Goal: Task Accomplishment & Management: Complete application form

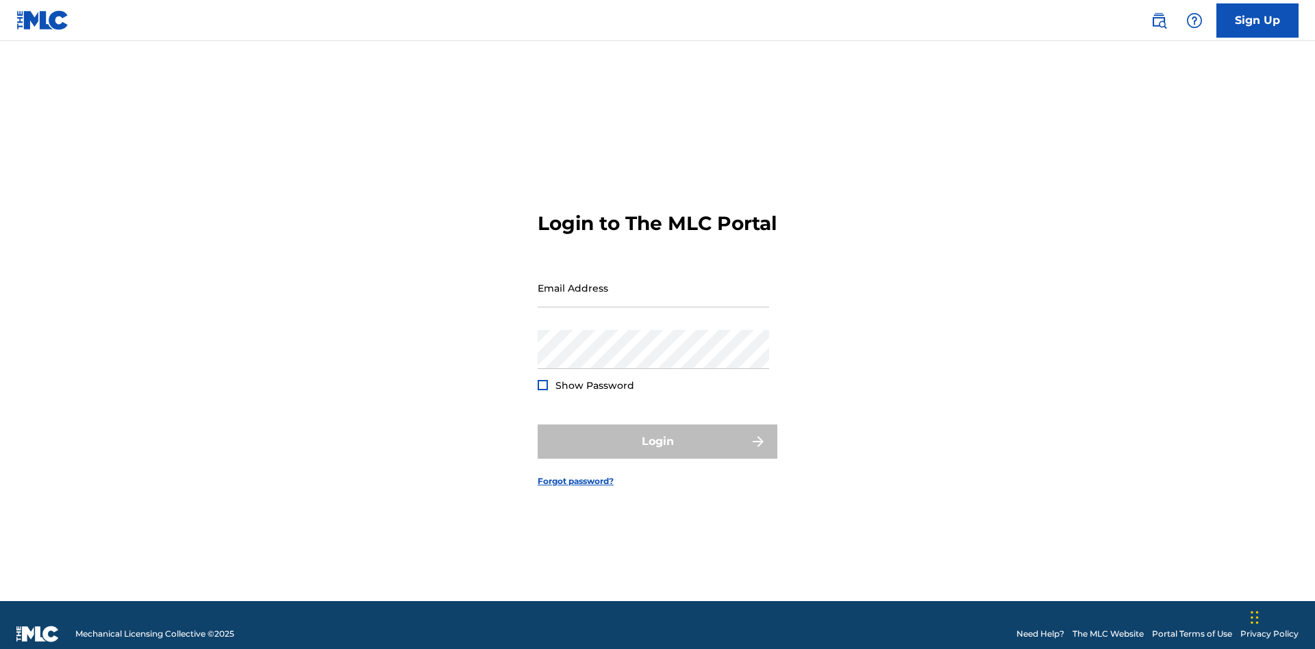
scroll to position [18, 0]
click at [653, 282] on input "Email Address" at bounding box center [654, 288] width 232 height 39
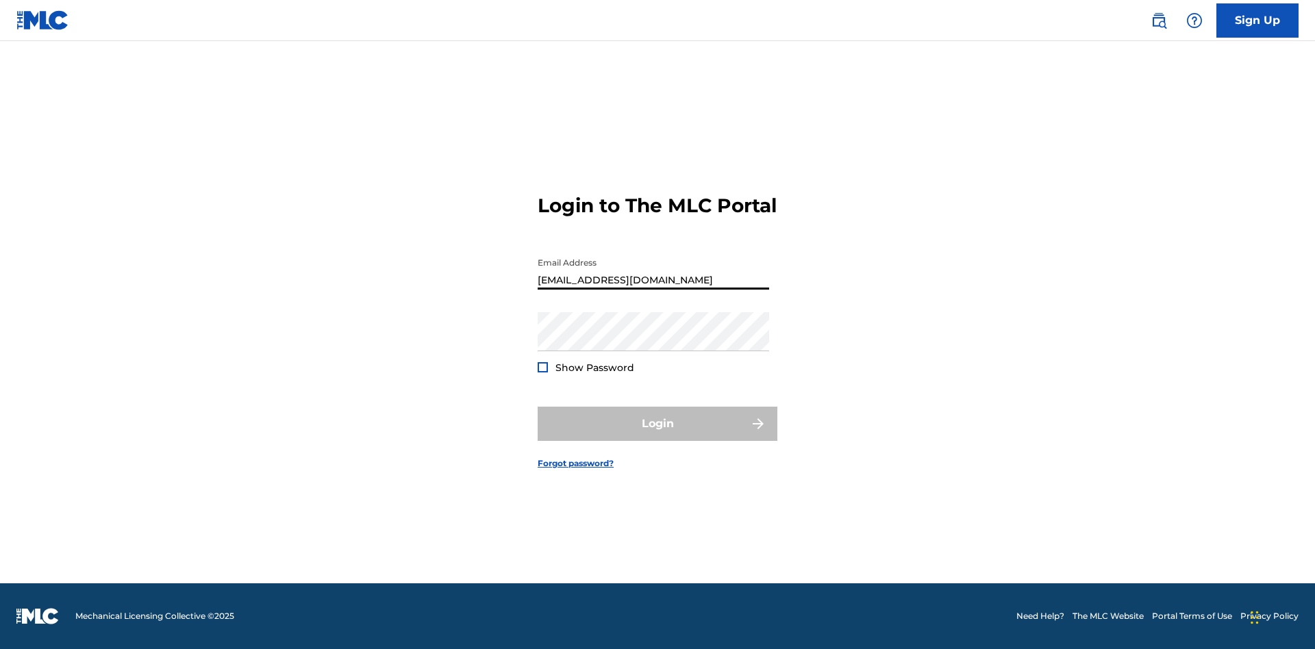
type input "[EMAIL_ADDRESS][DOMAIN_NAME]"
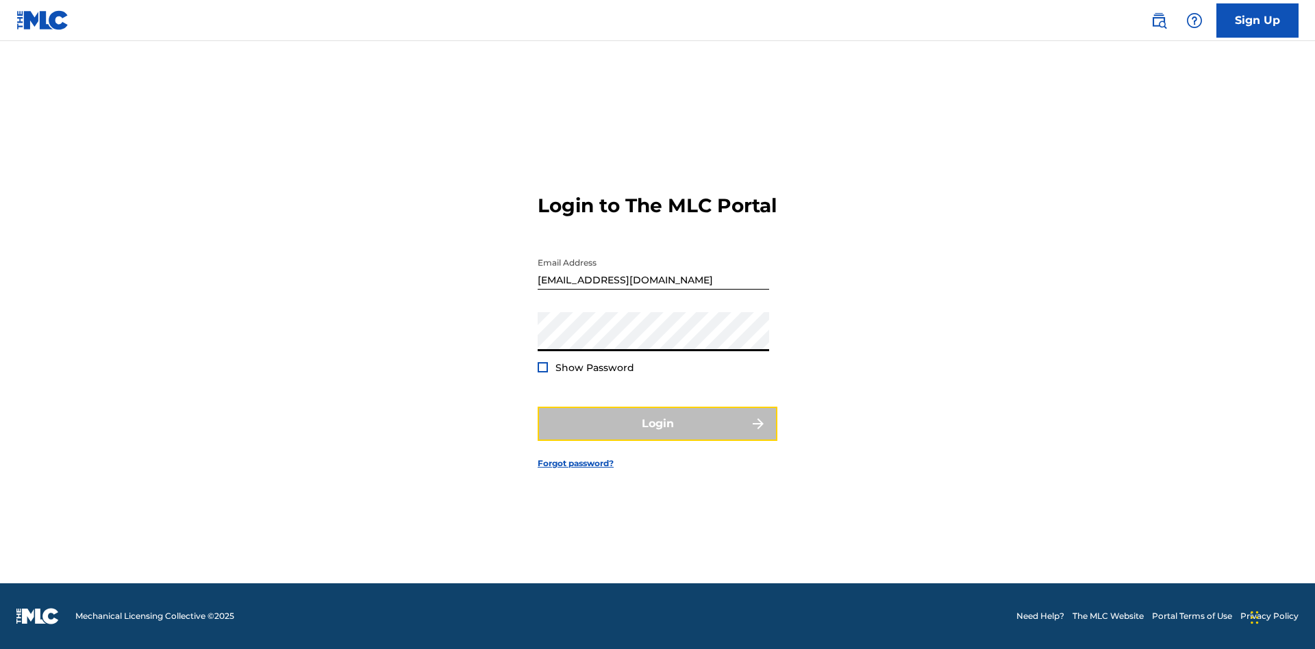
click at [658, 436] on button "Login" at bounding box center [658, 424] width 240 height 34
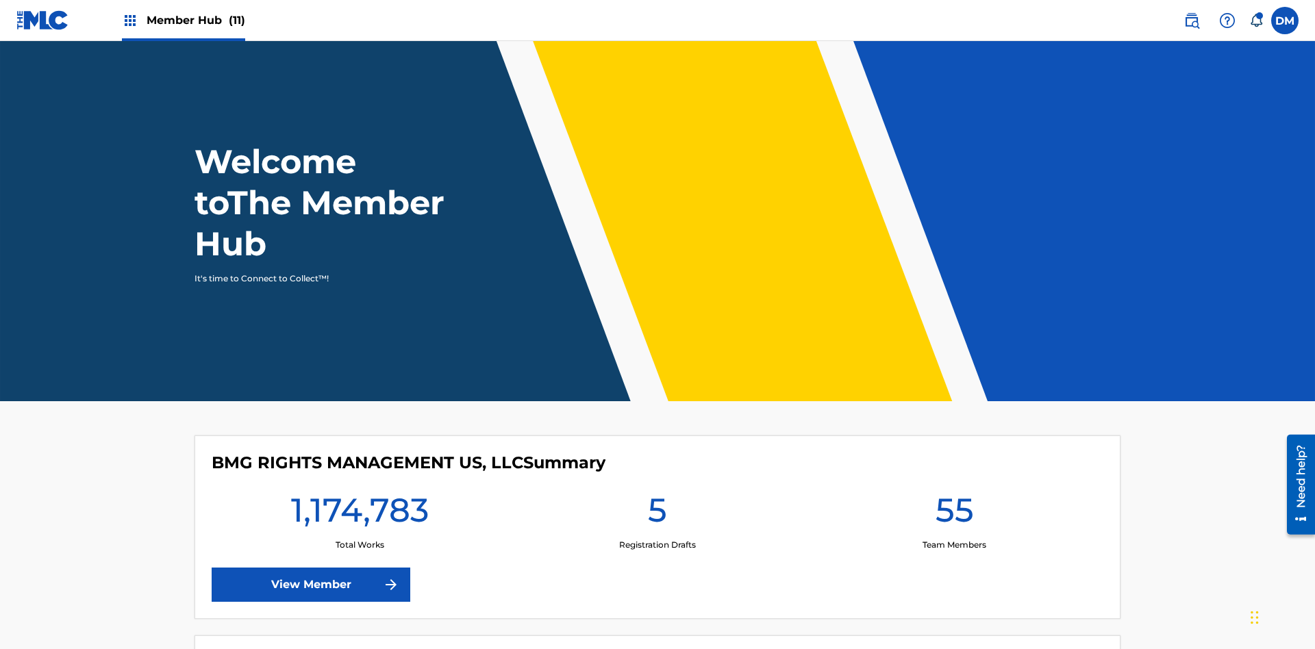
click at [195, 20] on span "Member Hub (11)" at bounding box center [196, 20] width 99 height 16
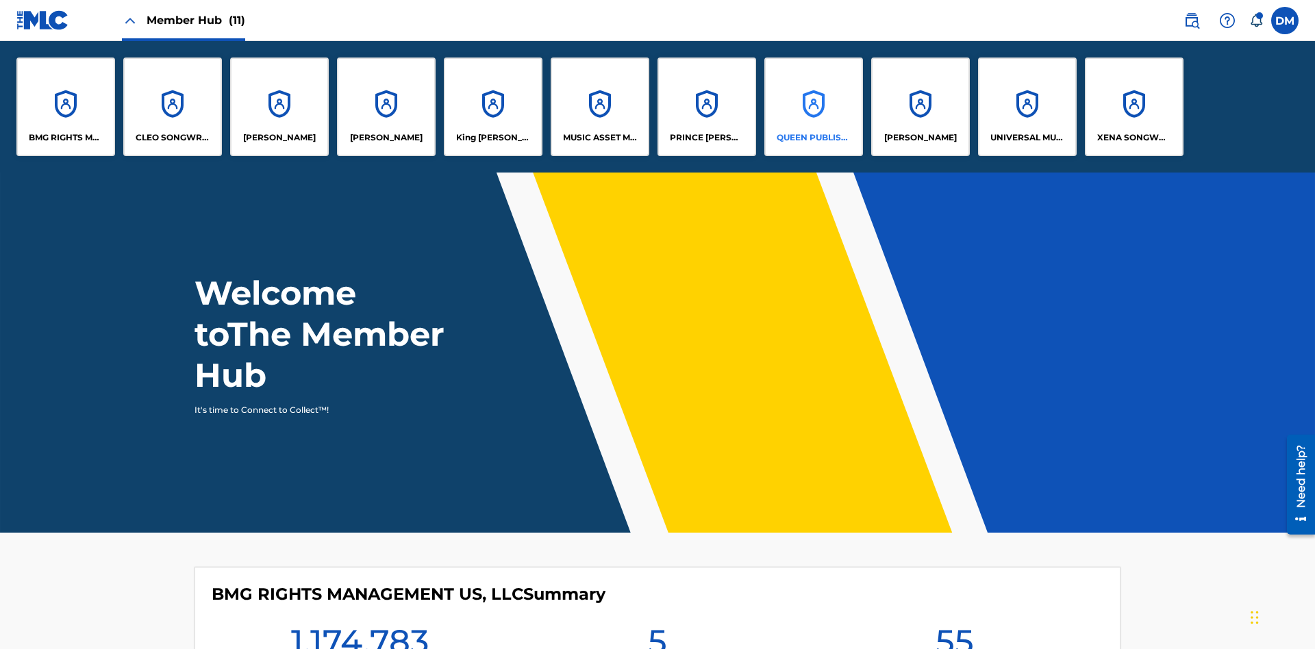
click at [813, 138] on p "QUEEN PUBLISHA" at bounding box center [814, 138] width 75 height 12
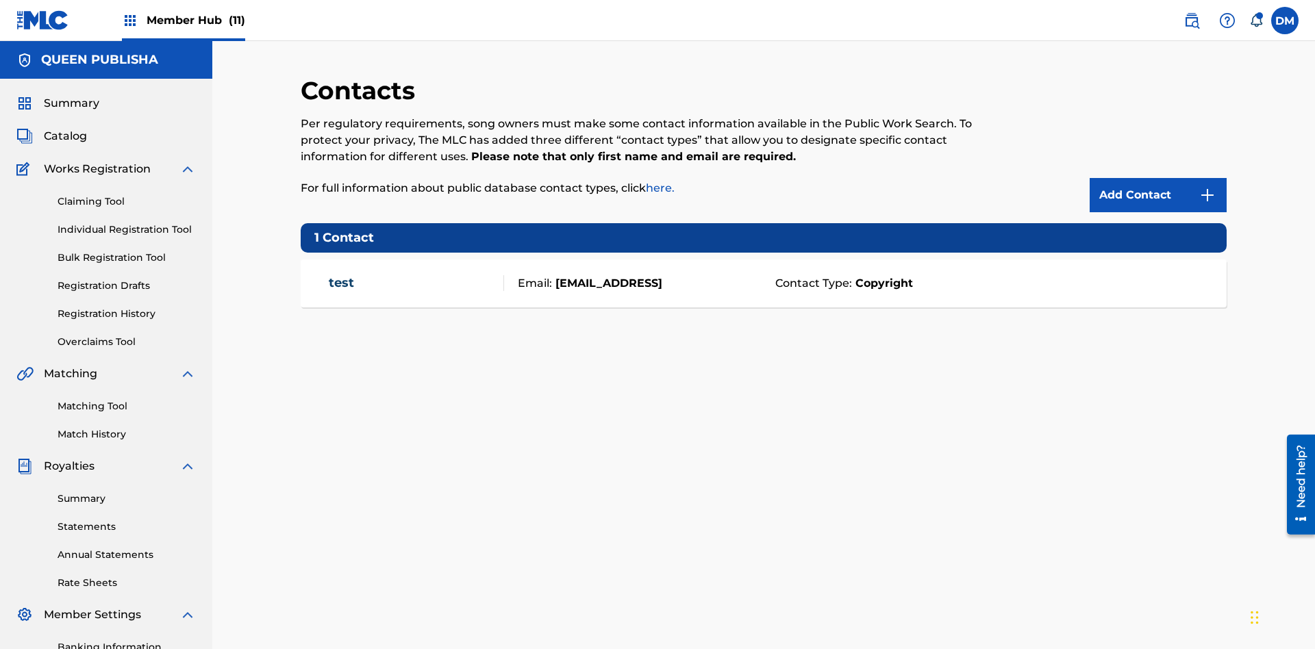
click at [195, 20] on span "Member Hub (11)" at bounding box center [196, 20] width 99 height 16
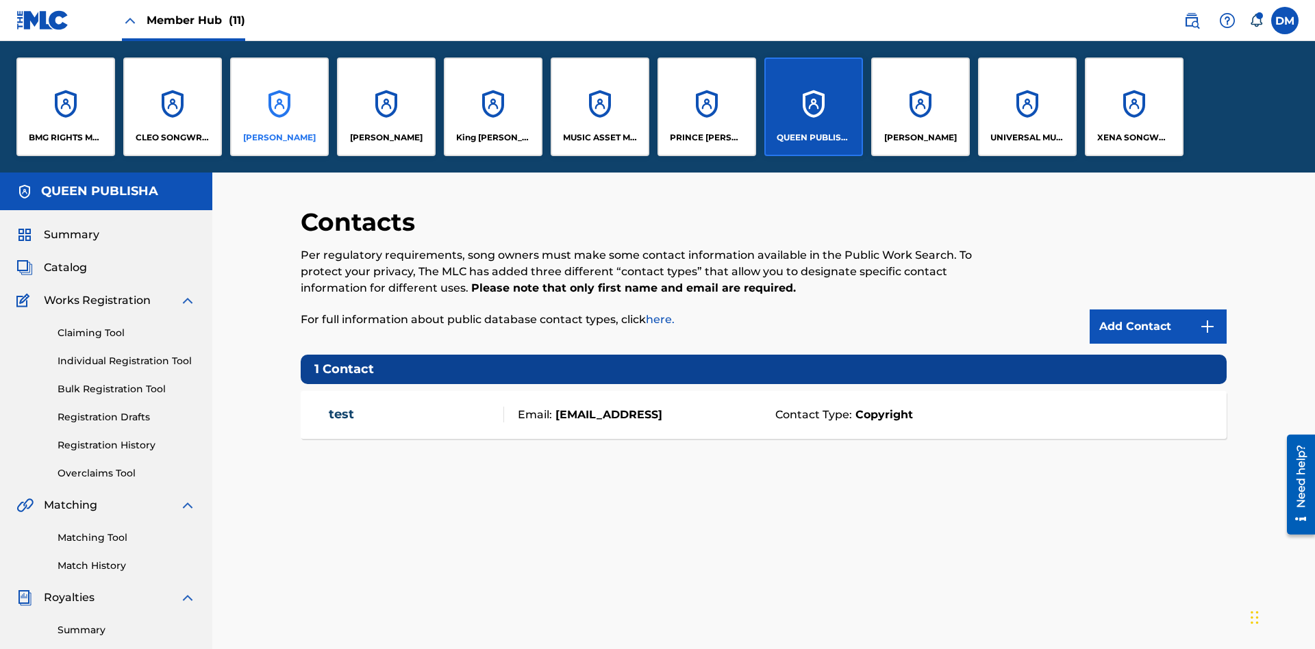
click at [279, 138] on p "[PERSON_NAME]" at bounding box center [279, 138] width 73 height 12
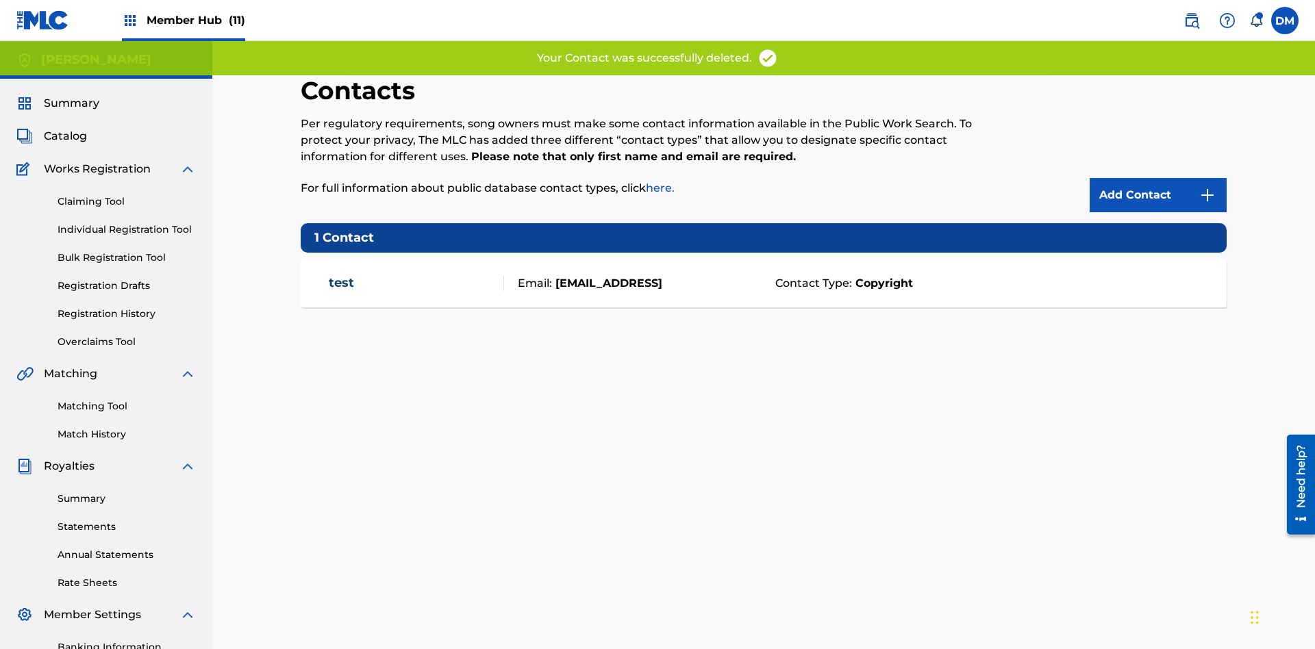
click at [195, 20] on span "Member Hub (11)" at bounding box center [196, 20] width 99 height 16
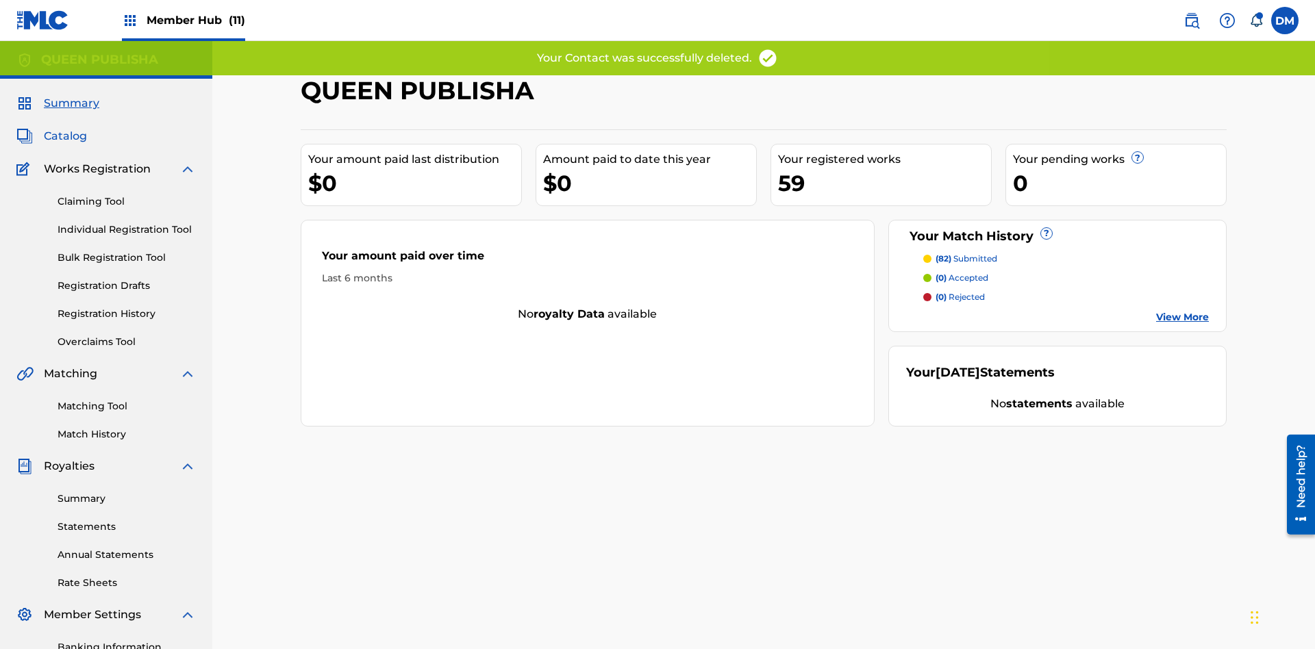
click at [65, 128] on span "Catalog" at bounding box center [65, 136] width 43 height 16
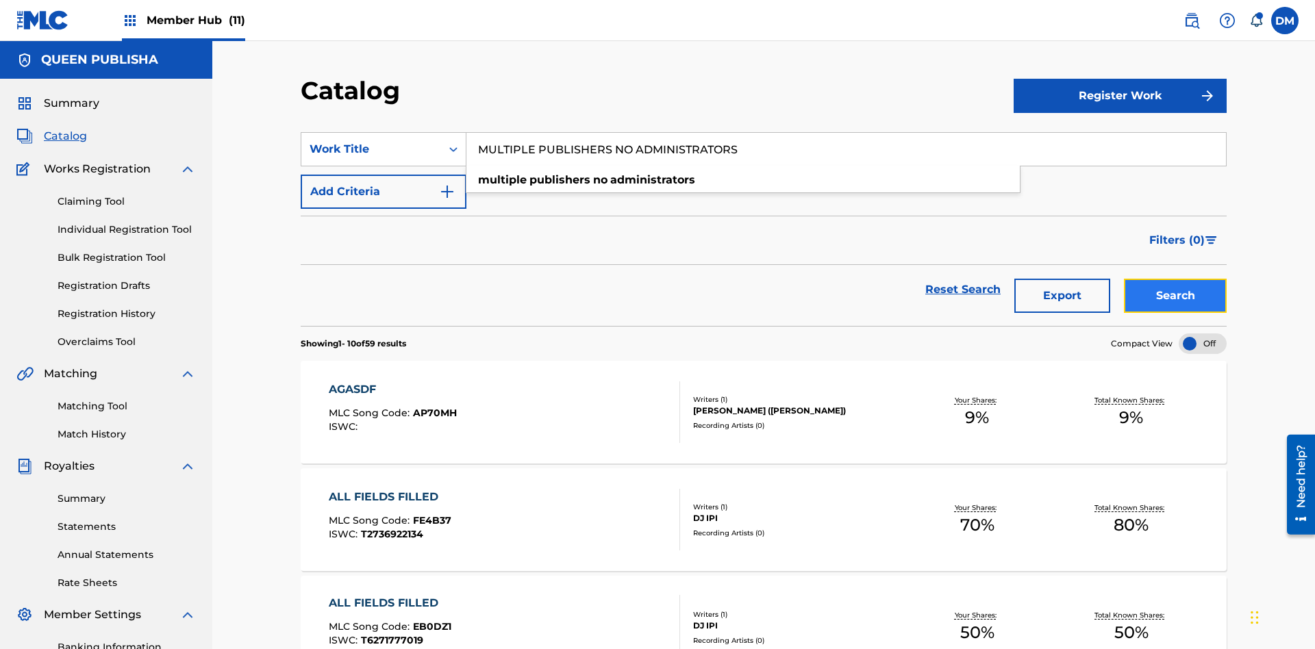
click at [1175, 279] on button "Search" at bounding box center [1175, 296] width 103 height 34
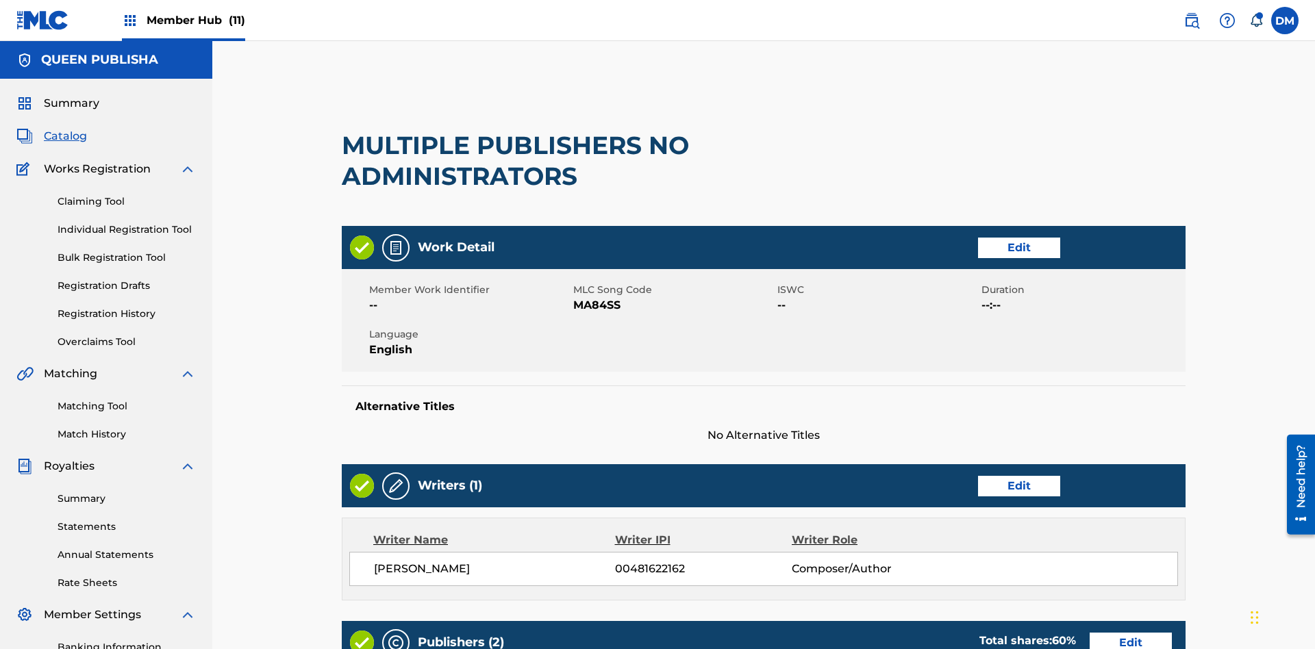
click at [195, 20] on span "Member Hub (11)" at bounding box center [196, 20] width 99 height 16
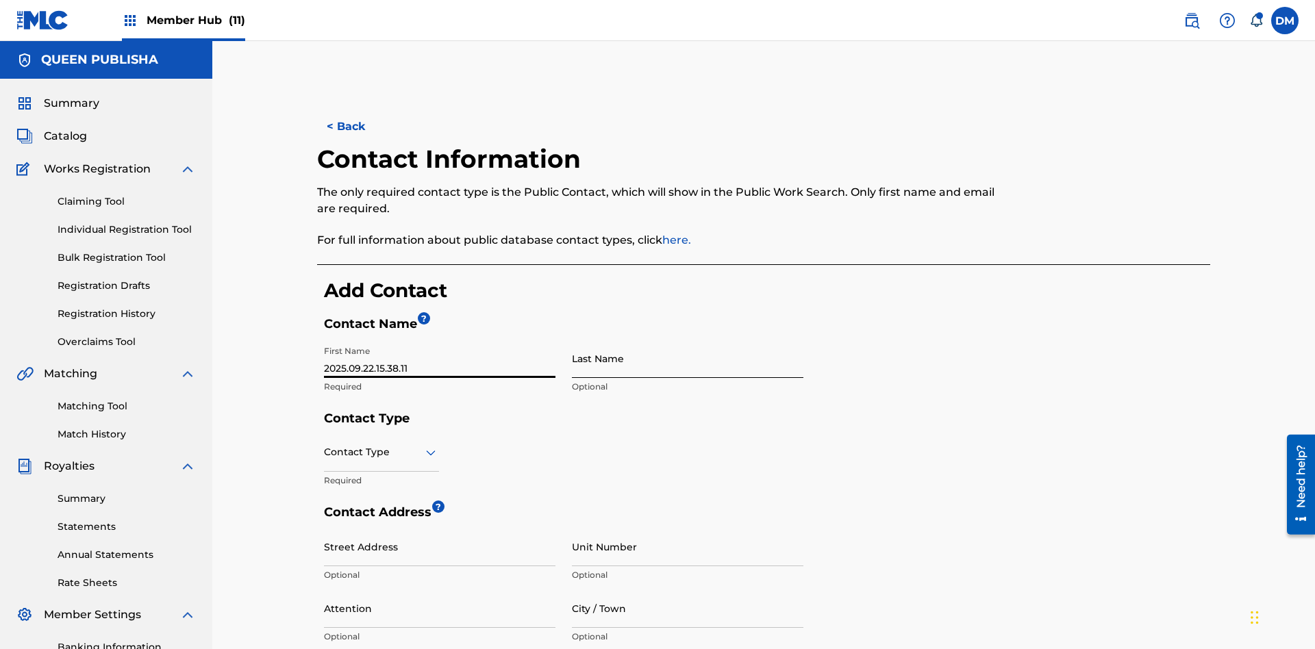
type input "2025.09.22.15.38.11"
click at [688, 339] on input "Last Name" at bounding box center [688, 358] width 232 height 39
type input "2025.09.22.15.38.11"
click at [325, 445] on input "text" at bounding box center [325, 452] width 3 height 14
click at [688, 589] on input "City / Town" at bounding box center [688, 608] width 232 height 39
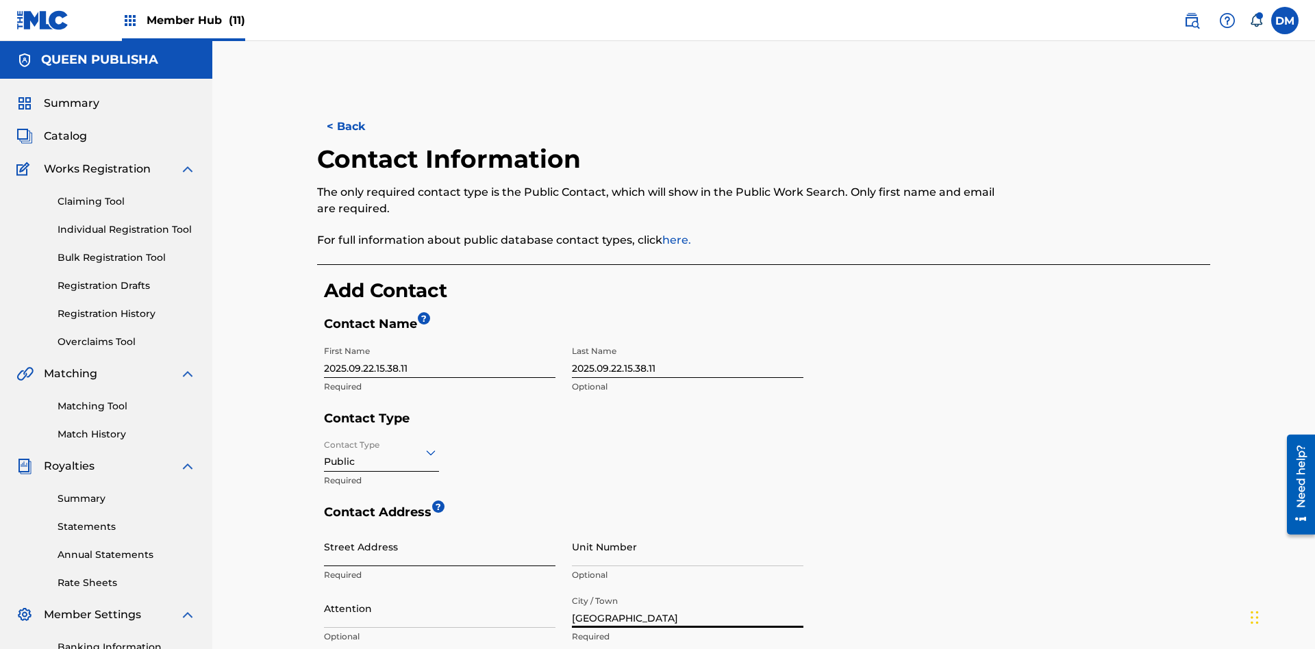
type input "[GEOGRAPHIC_DATA]"
click at [440, 527] on input "Street Address" at bounding box center [440, 546] width 232 height 39
type input "[PERSON_NAME] 13"
click at [688, 527] on input "Unit Number" at bounding box center [688, 546] width 232 height 39
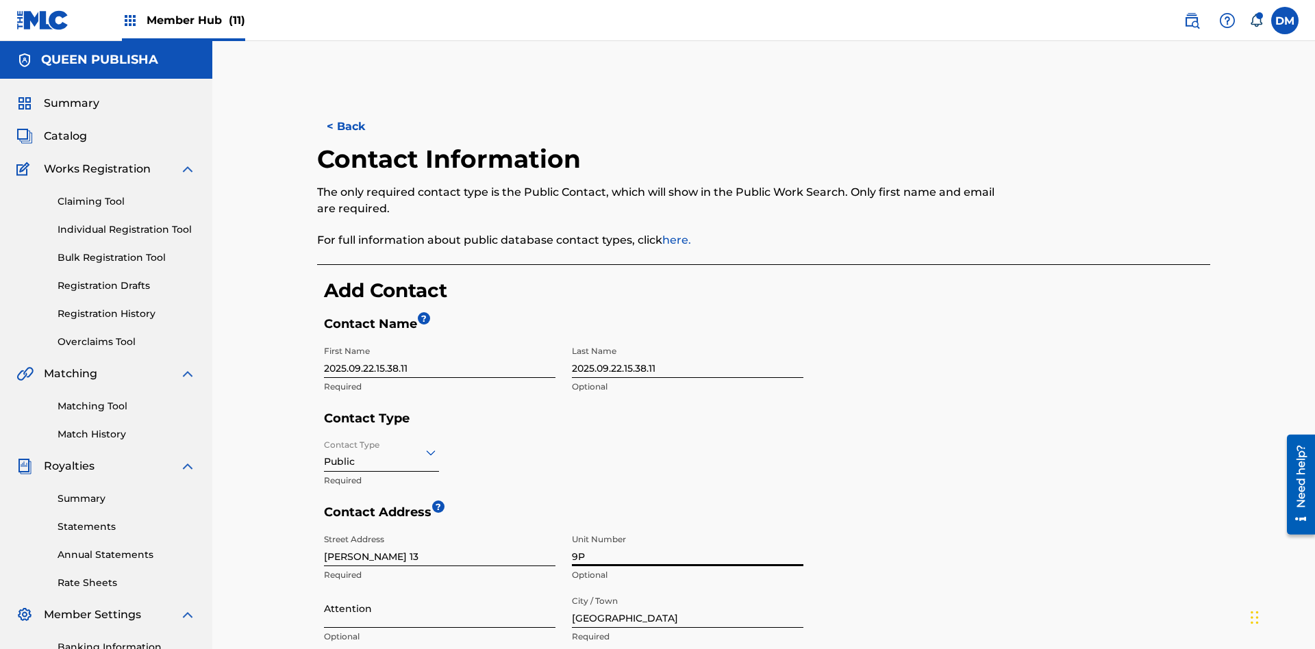
type input "9P"
click at [440, 589] on input "Attention" at bounding box center [440, 608] width 232 height 39
type input "[PERSON_NAME]"
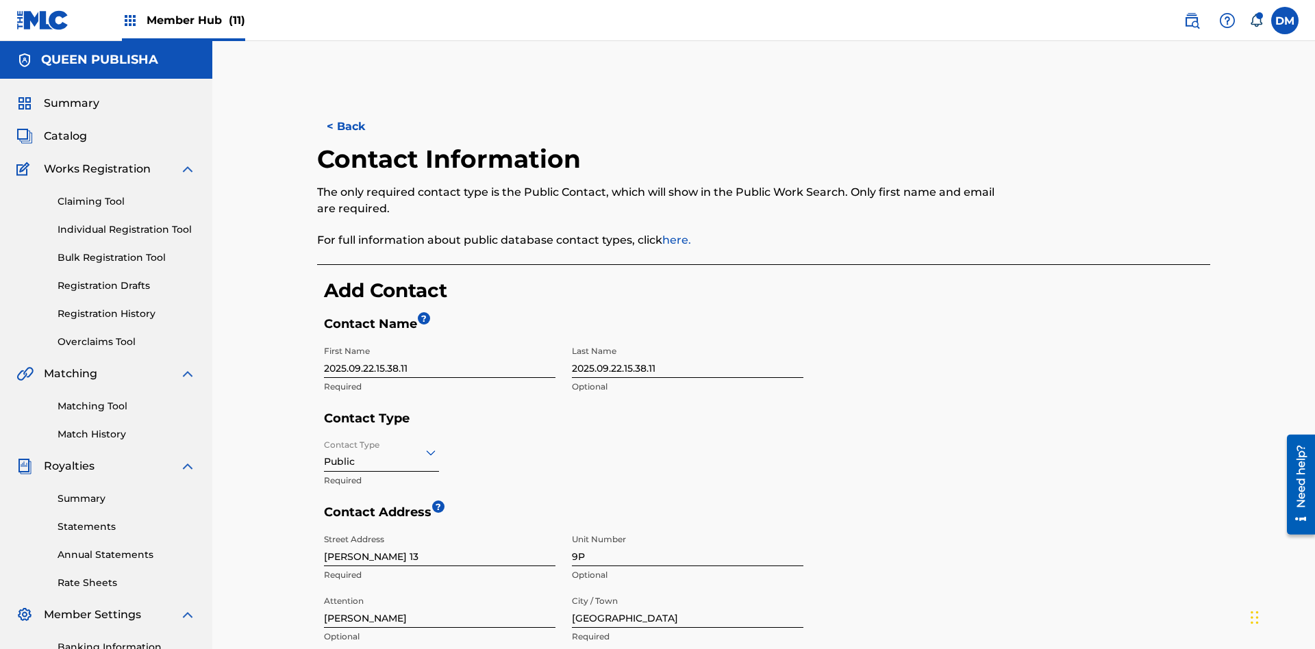
type input "[GEOGRAPHIC_DATA]"
type input "68080"
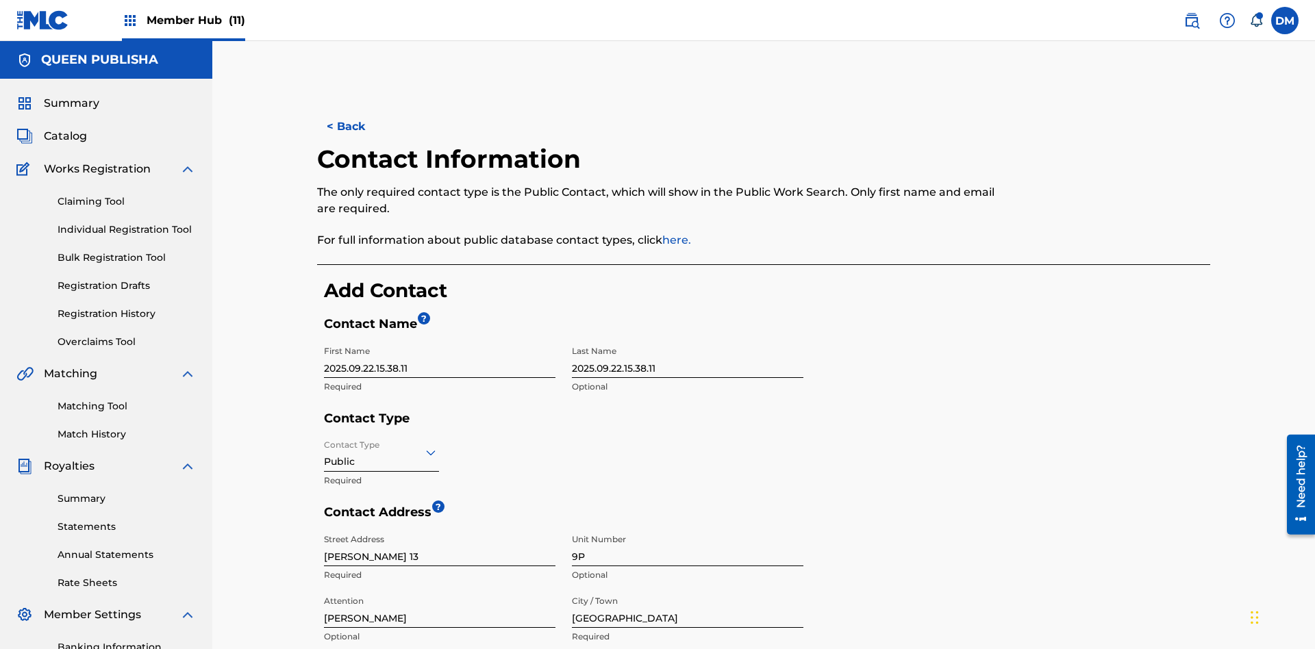
type input "951"
type input "5185312"
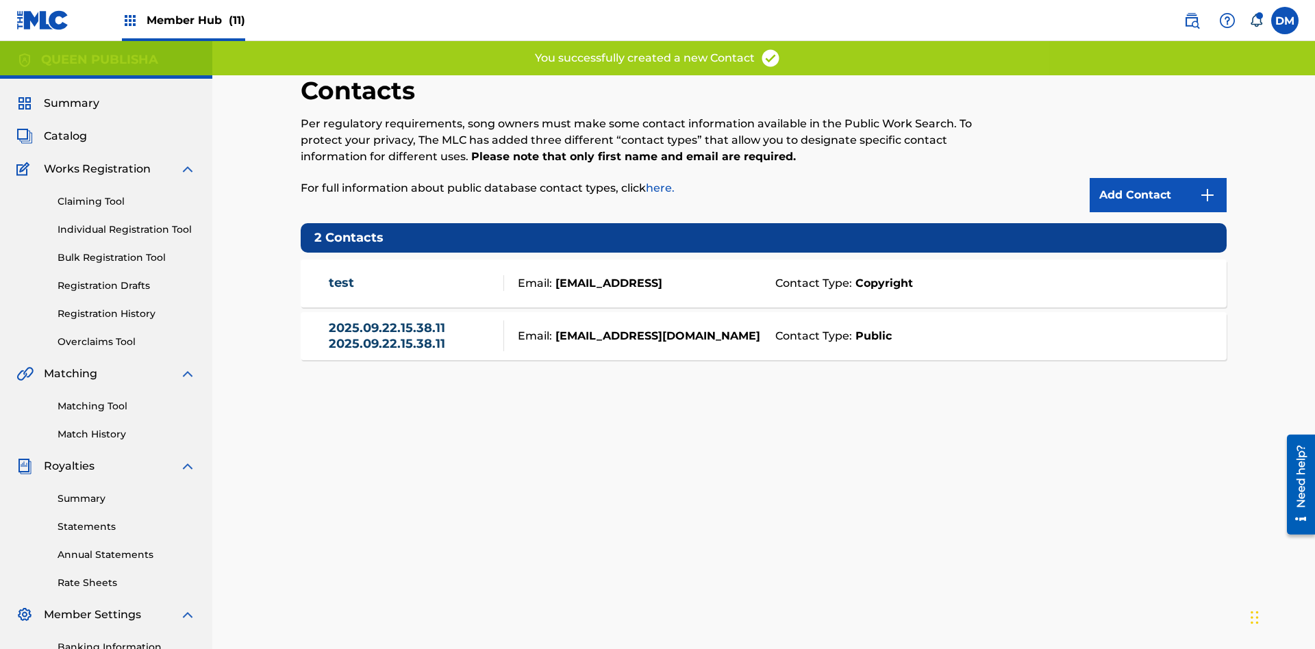
click at [195, 20] on span "Member Hub (11)" at bounding box center [196, 20] width 99 height 16
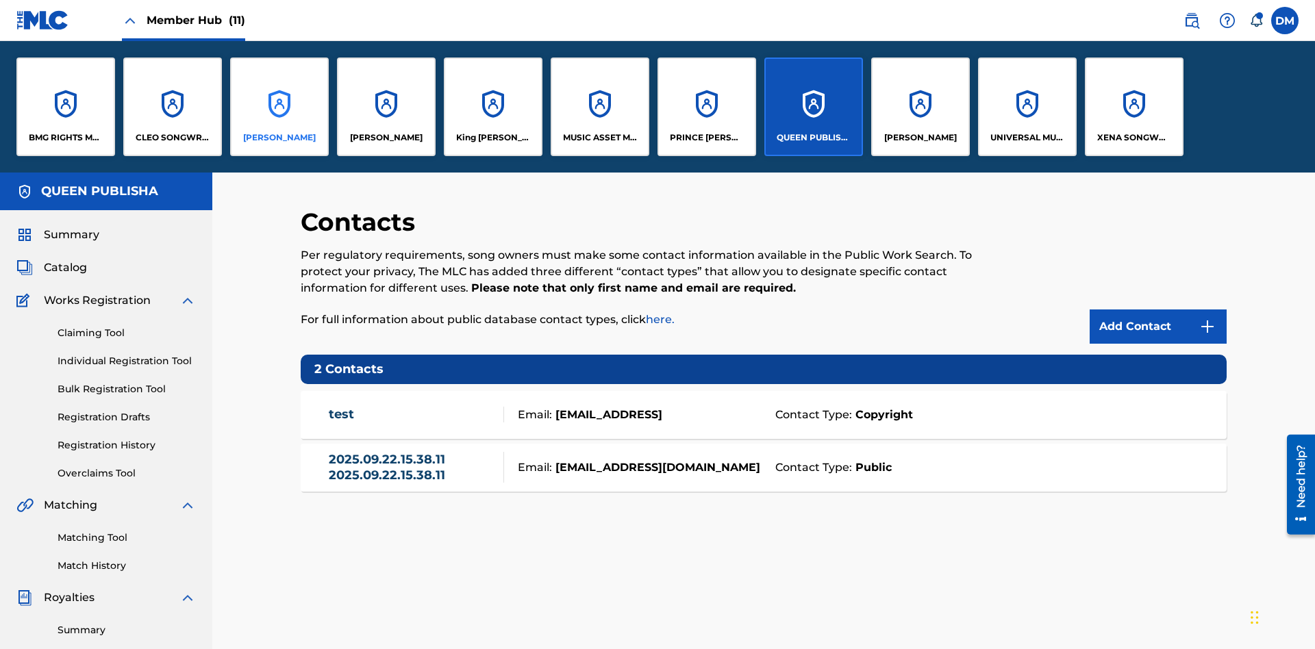
click at [279, 138] on p "[PERSON_NAME]" at bounding box center [279, 138] width 73 height 12
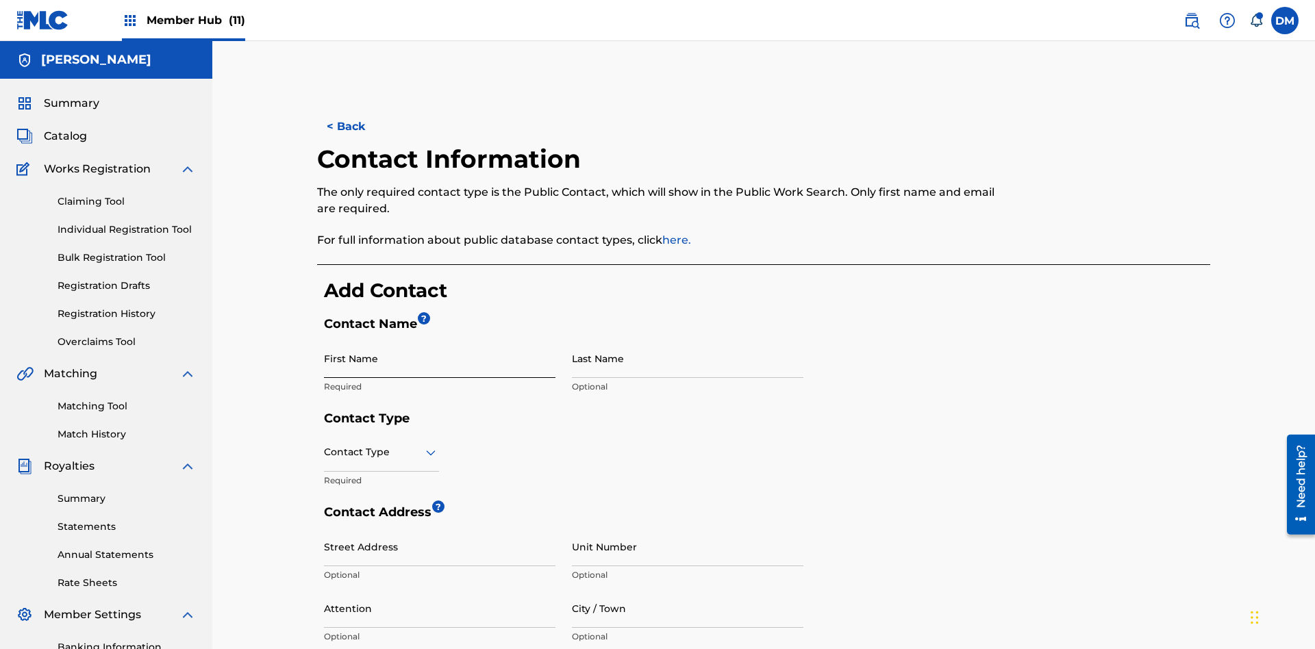
click at [440, 339] on input "First Name" at bounding box center [440, 358] width 232 height 39
type input "2025.09.22.15.38.59"
click at [688, 339] on input "Last Name" at bounding box center [688, 358] width 232 height 39
type input "2025.09.22.15.38.59"
click at [325, 445] on input "text" at bounding box center [325, 452] width 3 height 14
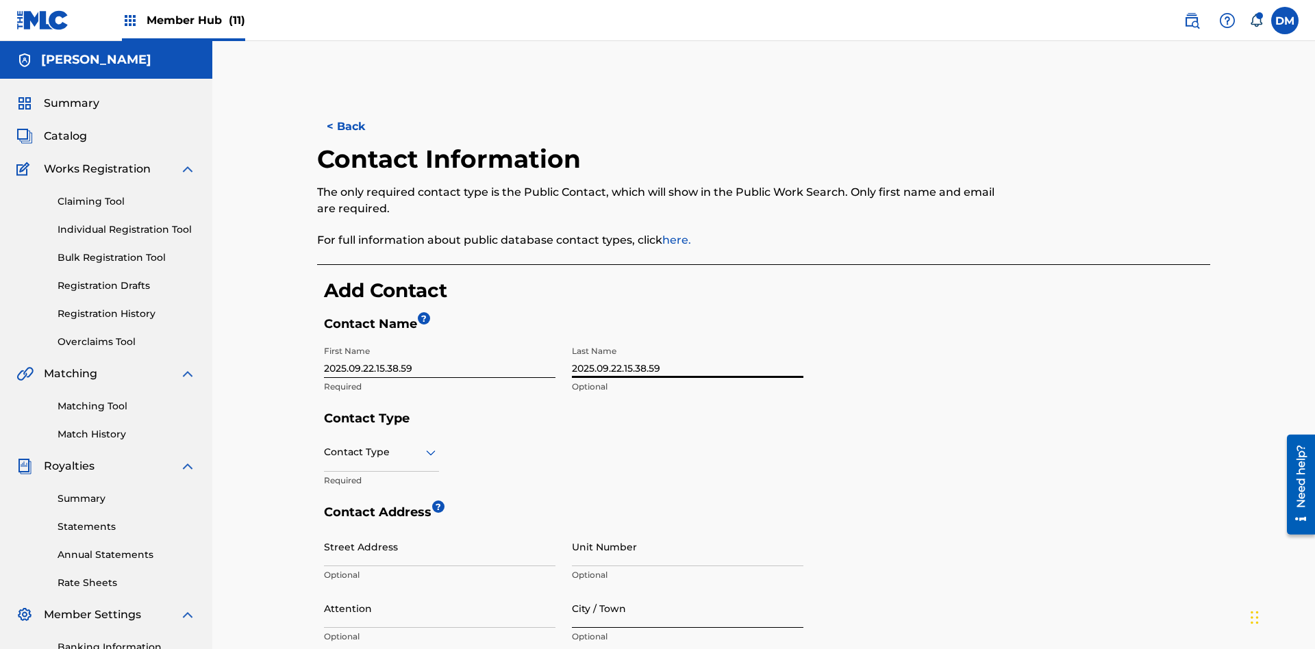
click at [688, 589] on input "City / Town" at bounding box center [688, 608] width 232 height 39
type input "Sanaay"
click at [440, 527] on input "Street Address" at bounding box center [440, 546] width 232 height 39
type input "[GEOGRAPHIC_DATA]"
click at [688, 527] on input "Unit Number" at bounding box center [688, 546] width 232 height 39
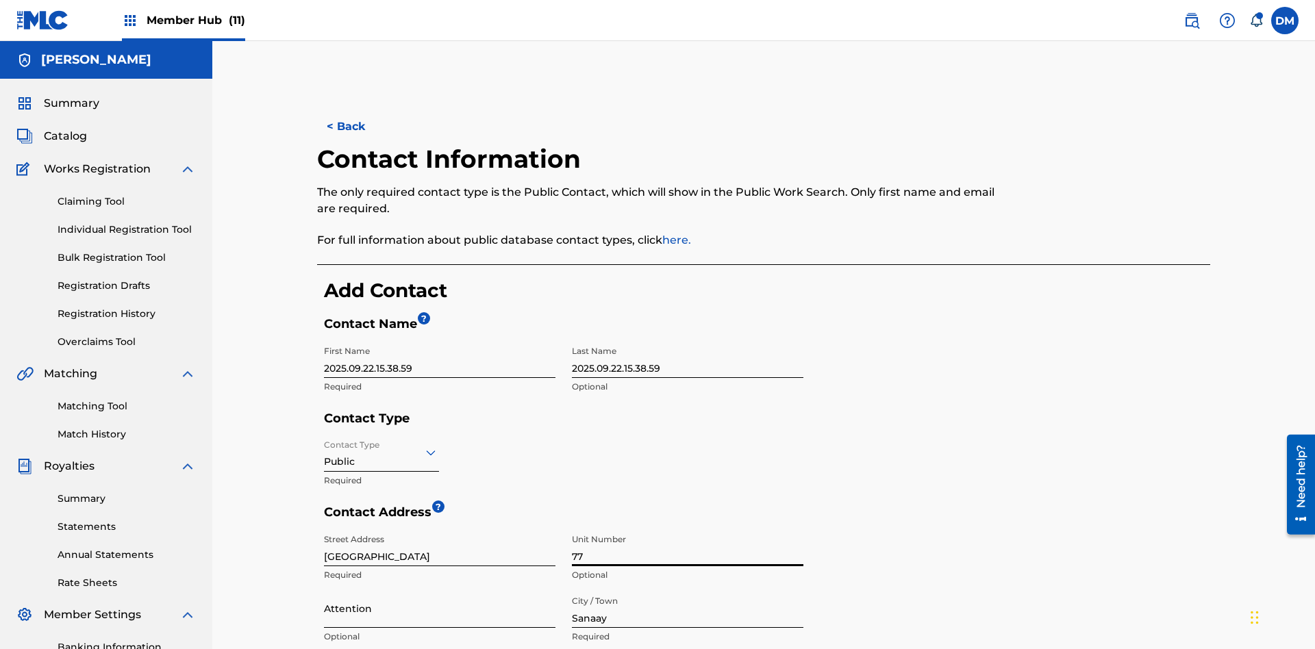
type input "77"
click at [440, 589] on input "Attention" at bounding box center [440, 608] width 232 height 39
type input "Mila"
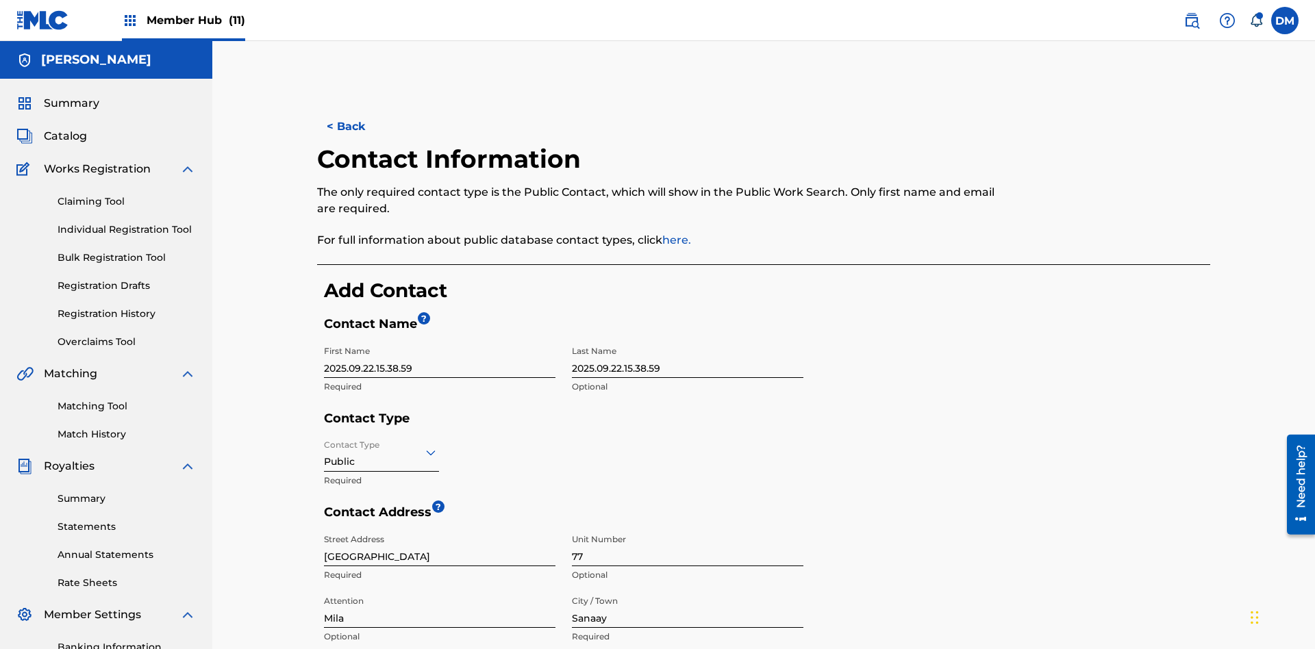
type input "Sanaa"
type input "19238"
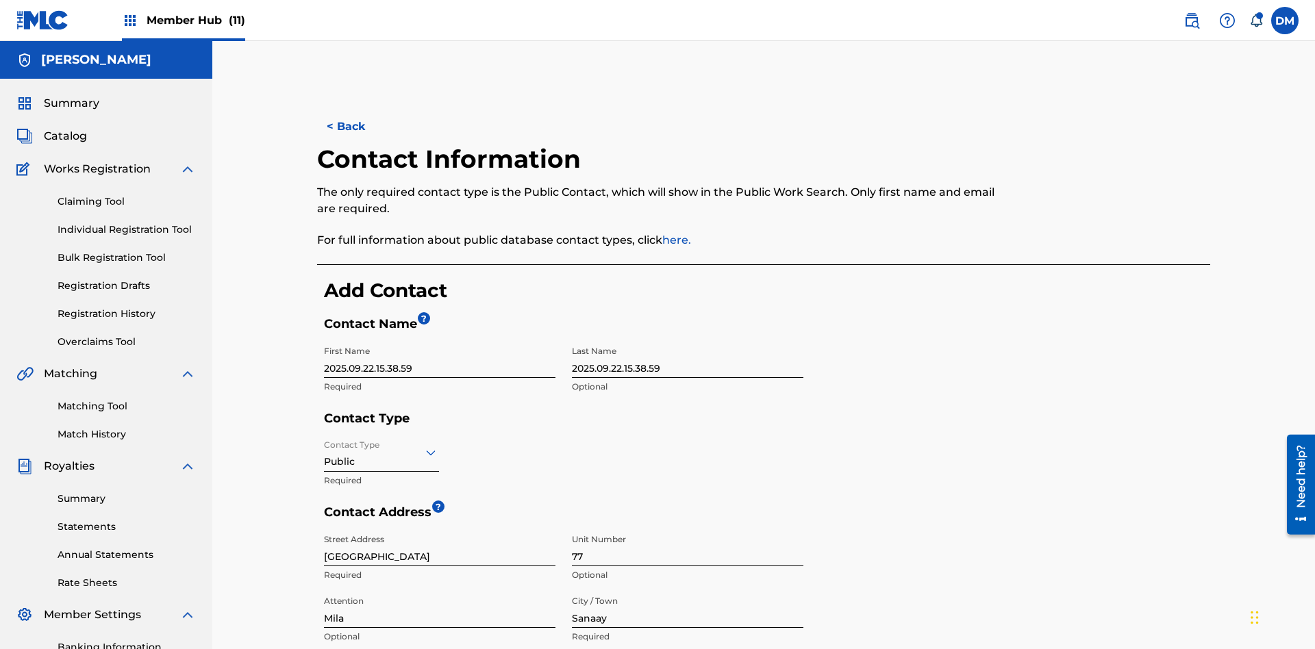
type input "02"
type input "255435"
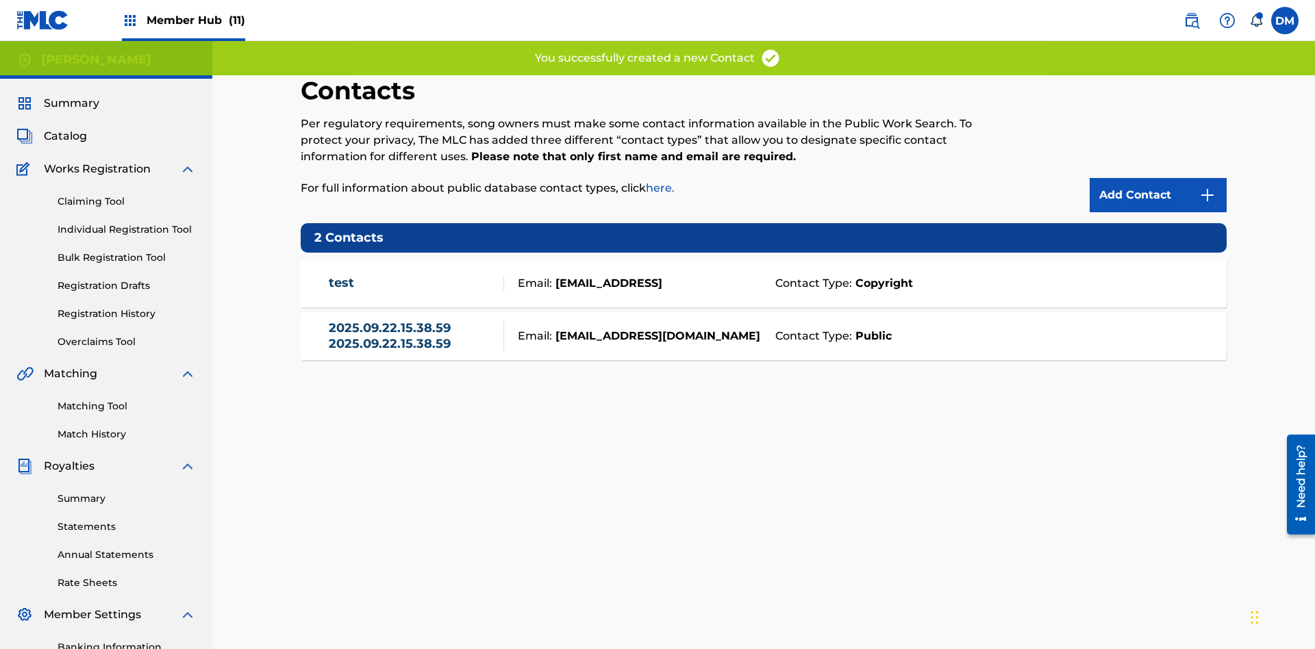
click at [195, 20] on span "Member Hub (11)" at bounding box center [196, 20] width 99 height 16
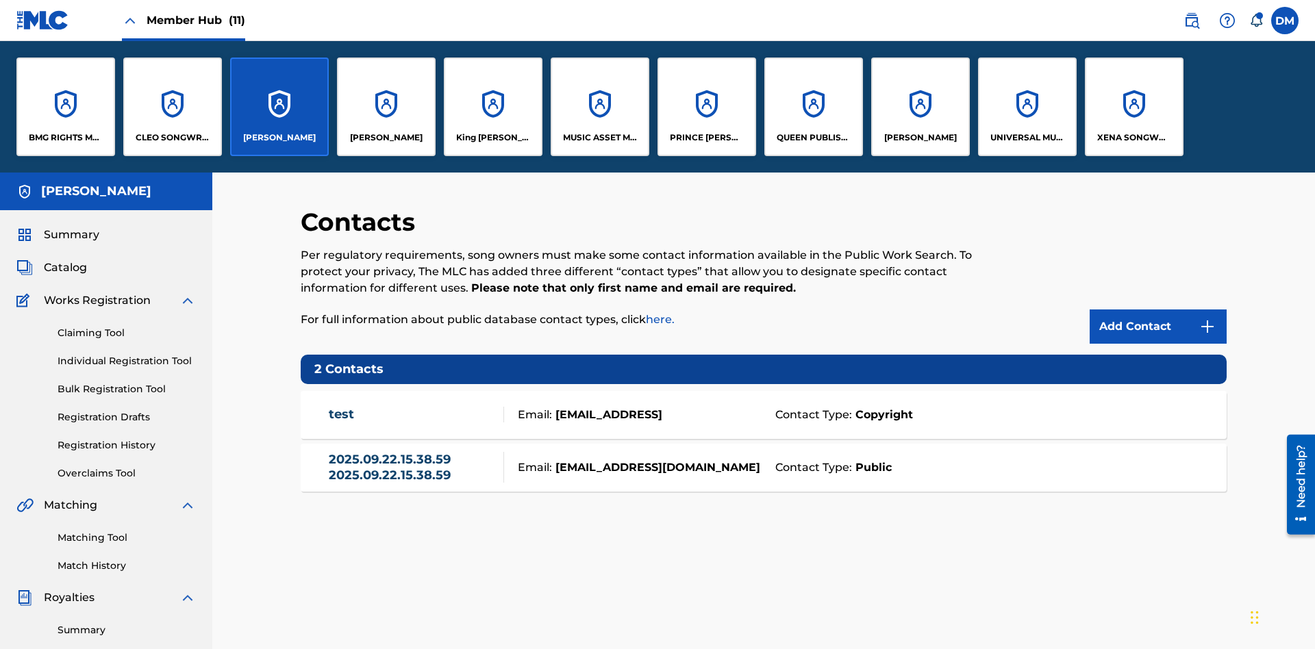
click at [279, 138] on p "[PERSON_NAME]" at bounding box center [279, 138] width 73 height 12
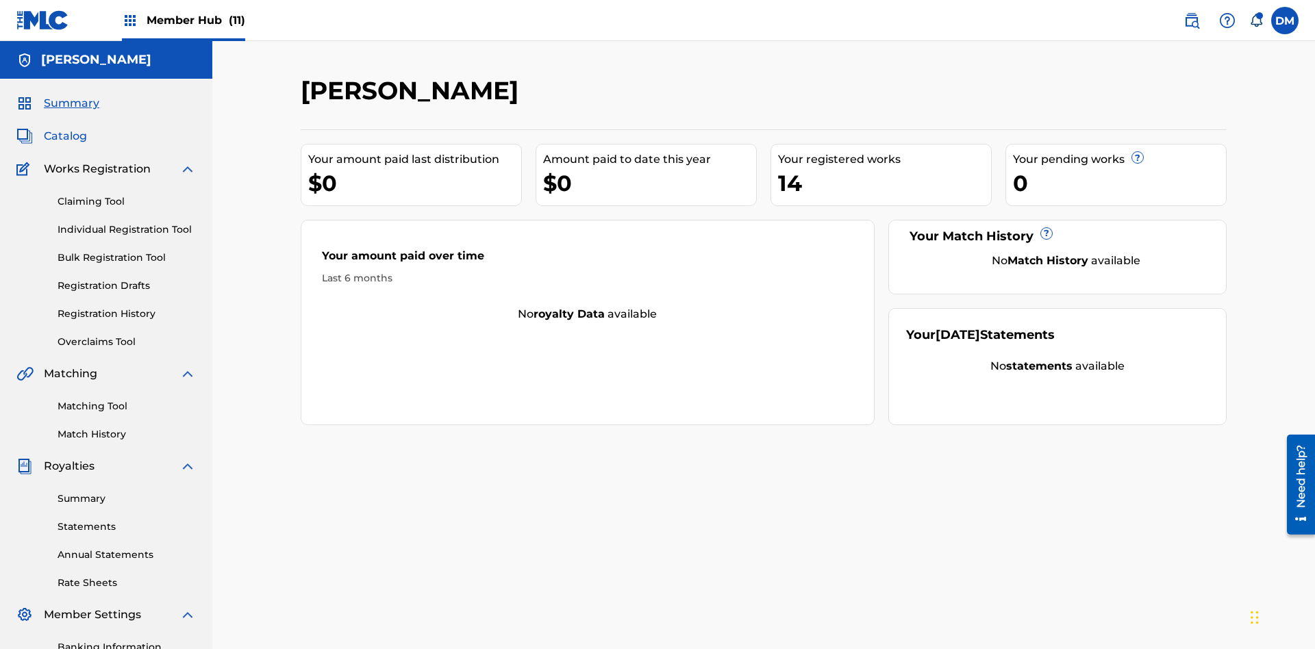
click at [65, 128] on span "Catalog" at bounding box center [65, 136] width 43 height 16
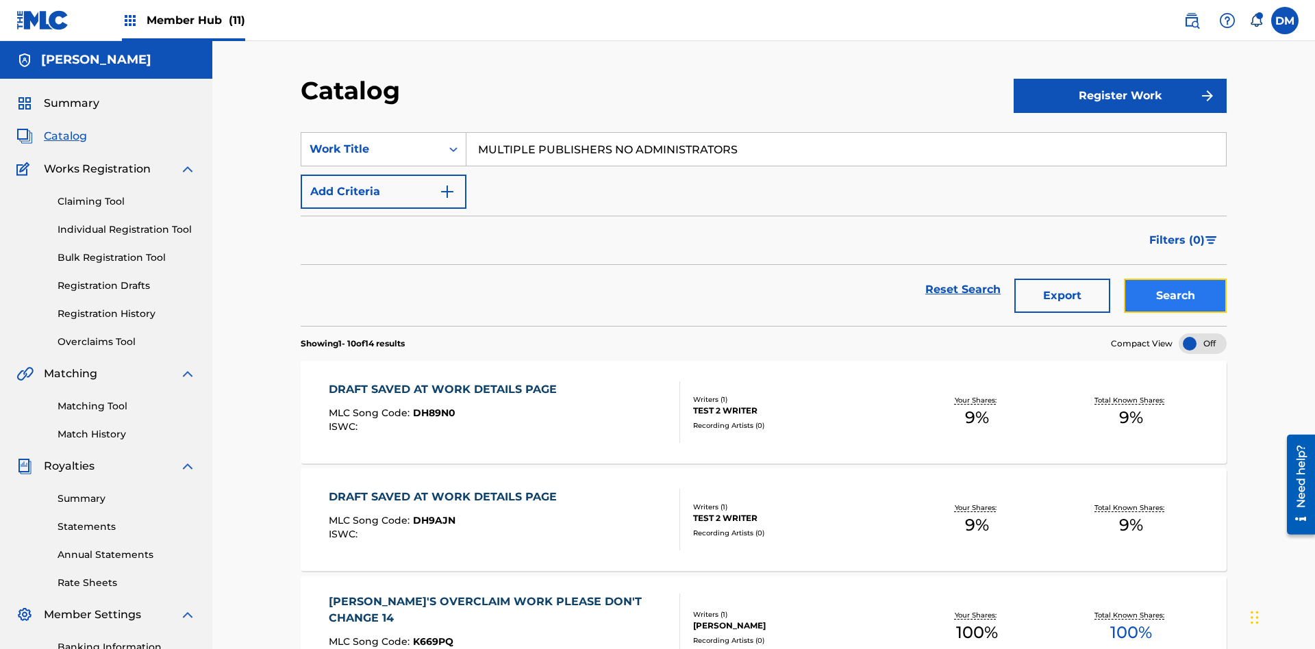
click at [1175, 279] on button "Search" at bounding box center [1175, 296] width 103 height 34
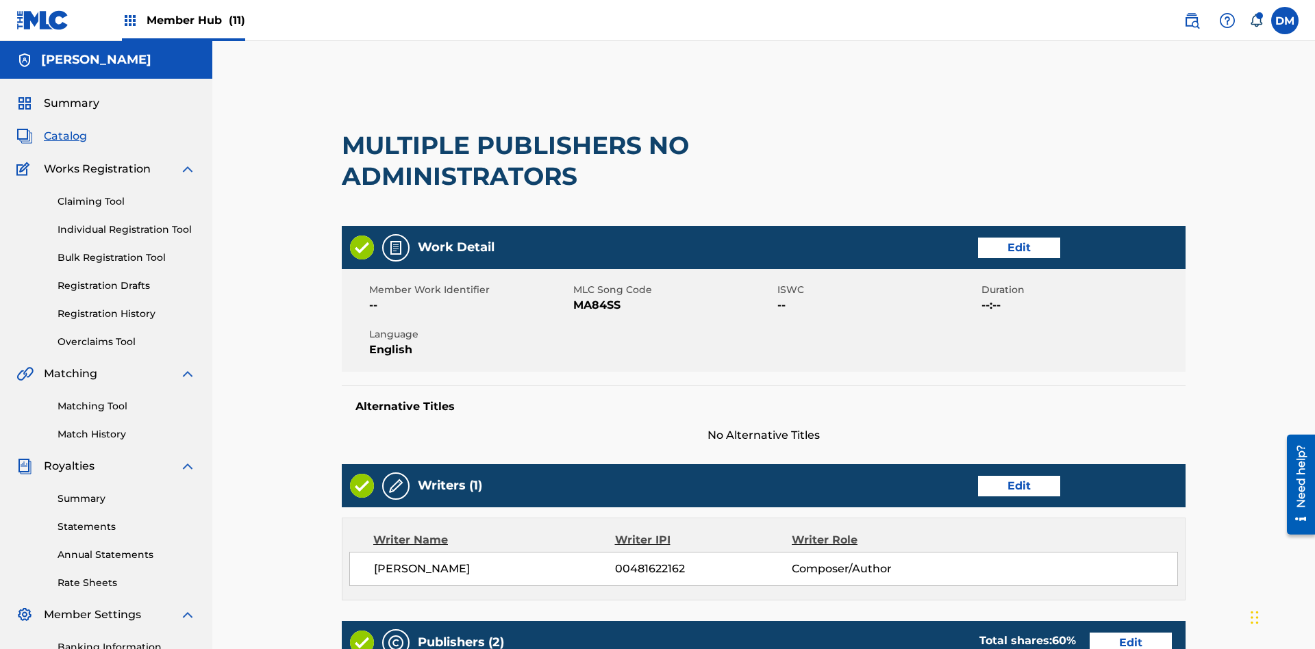
click at [195, 20] on span "Member Hub (11)" at bounding box center [196, 20] width 99 height 16
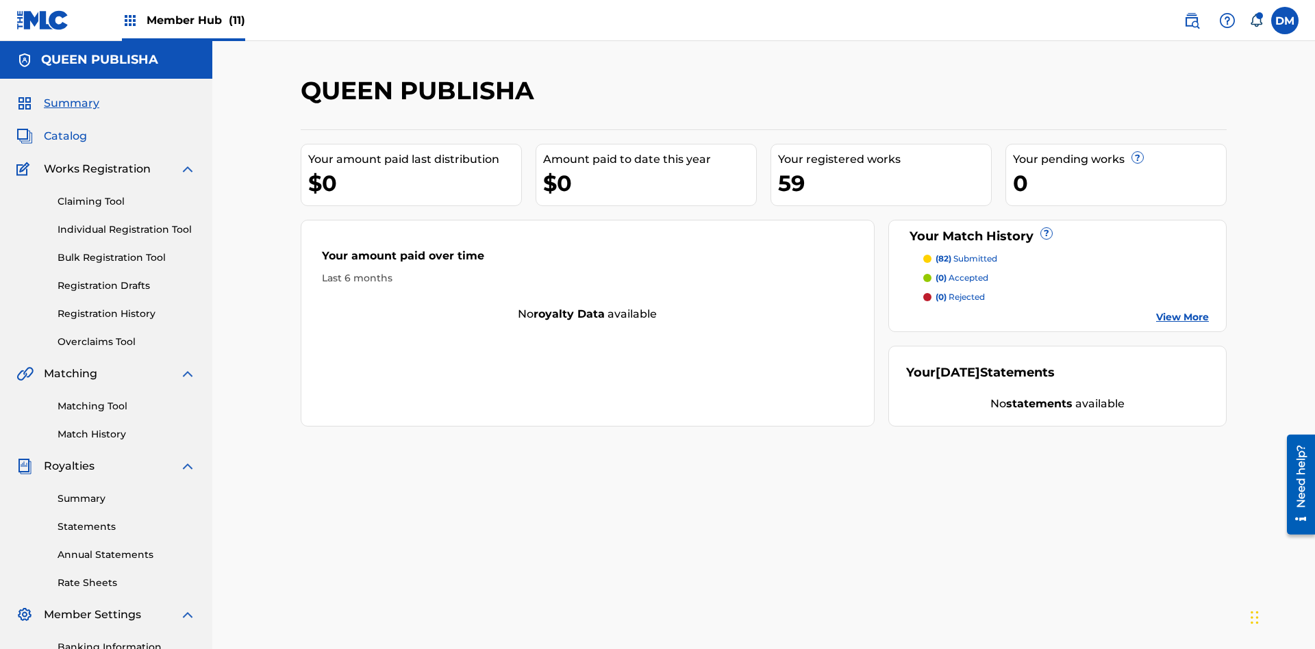
click at [65, 128] on span "Catalog" at bounding box center [65, 136] width 43 height 16
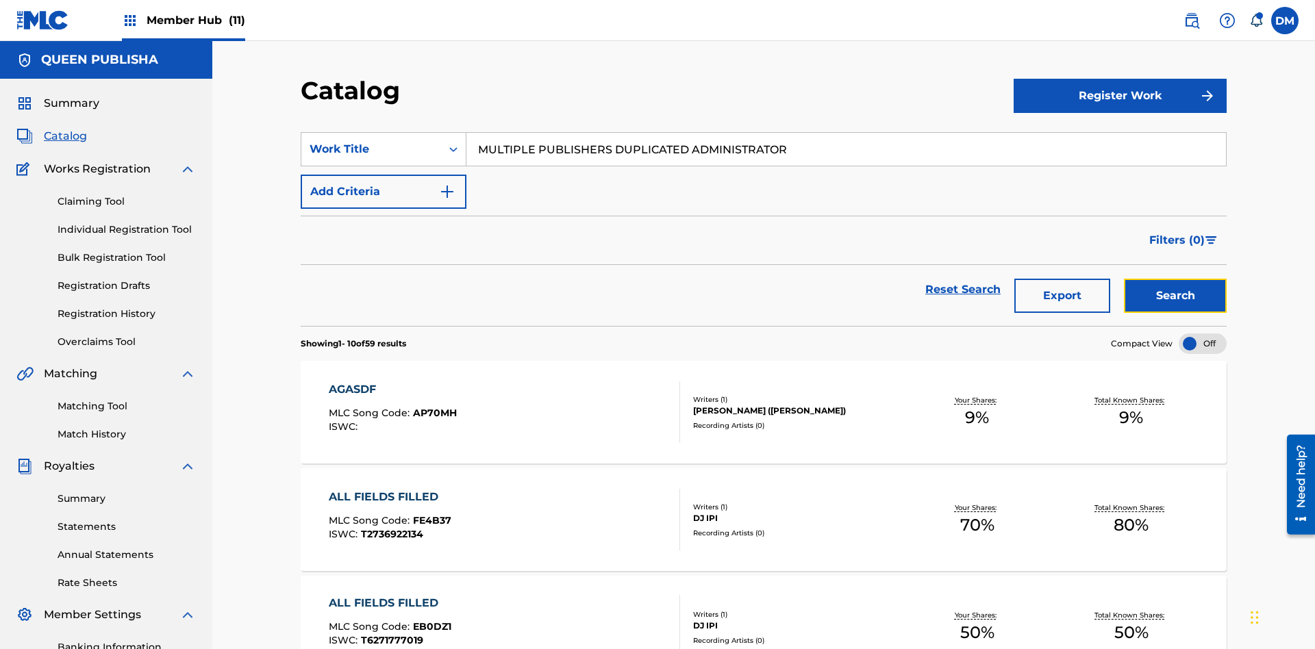
click at [1175, 279] on button "Search" at bounding box center [1175, 296] width 103 height 34
click at [195, 20] on span "Member Hub (11)" at bounding box center [196, 20] width 99 height 16
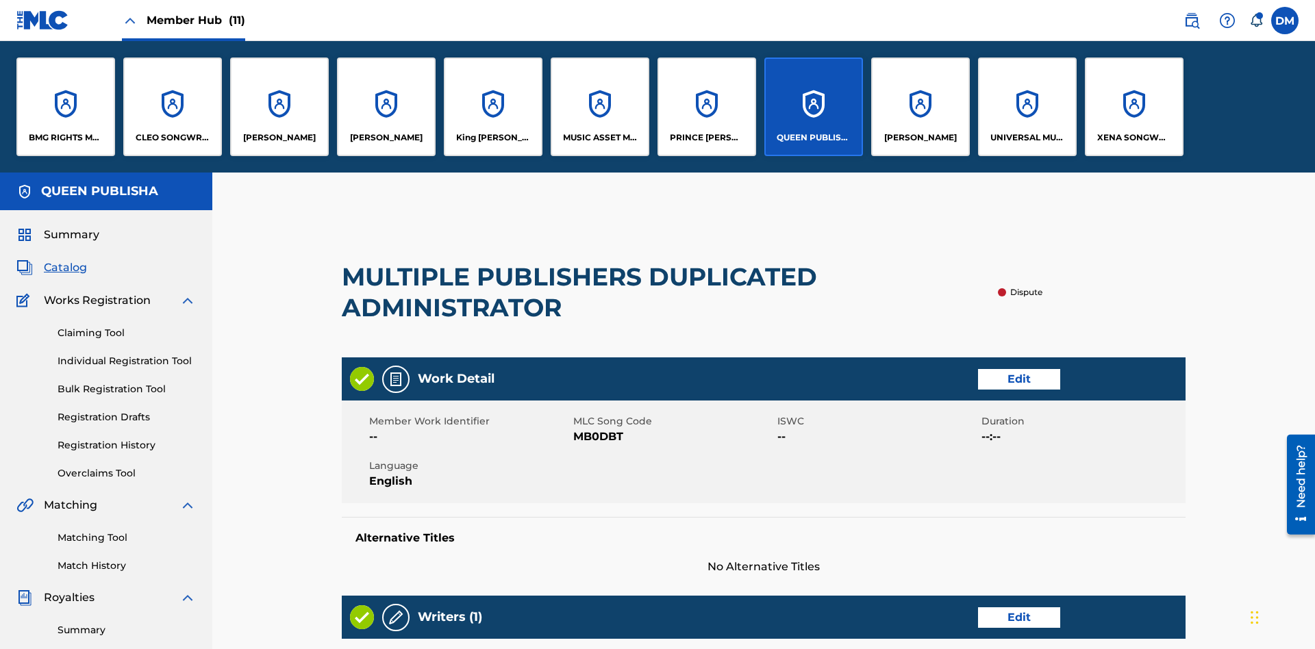
click at [813, 138] on p "QUEEN PUBLISHA" at bounding box center [814, 138] width 75 height 12
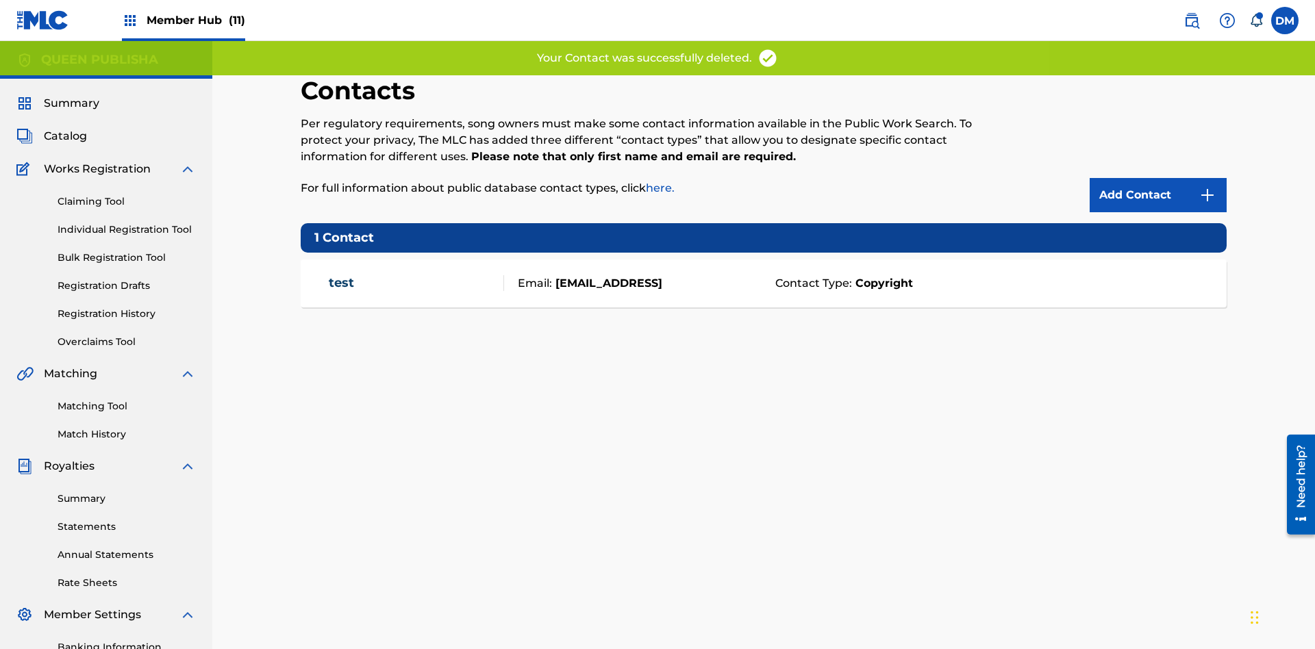
click at [195, 20] on span "Member Hub (11)" at bounding box center [196, 20] width 99 height 16
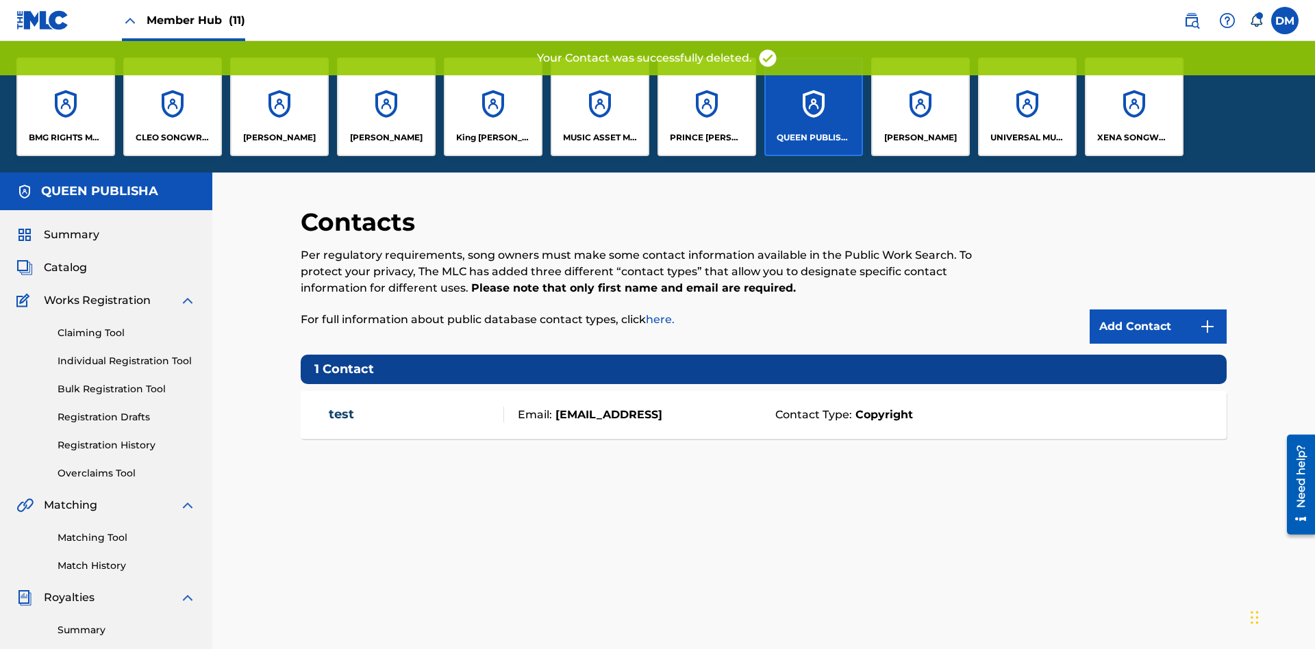
click at [813, 138] on p "QUEEN PUBLISHA" at bounding box center [814, 138] width 75 height 12
